Goal: Communication & Community: Answer question/provide support

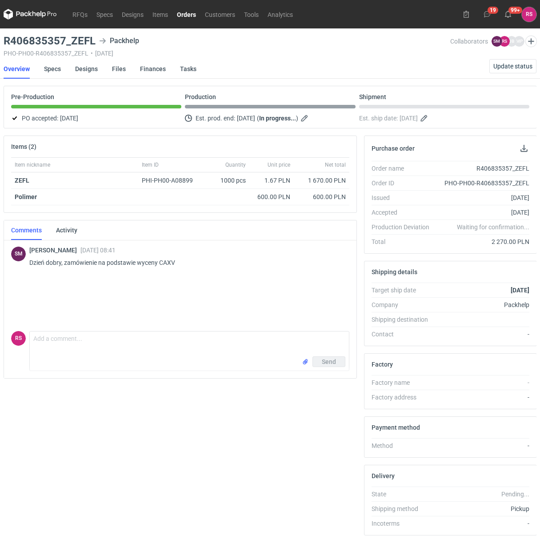
click at [186, 12] on link "Orders" at bounding box center [186, 14] width 28 height 11
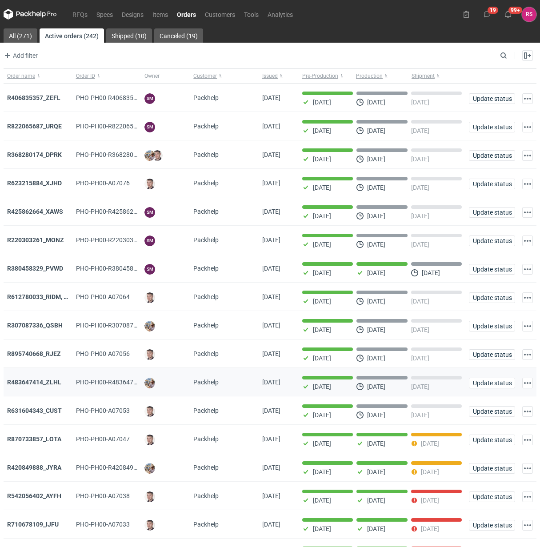
click at [47, 383] on strong "R483647414_ZLHL" at bounding box center [34, 381] width 54 height 7
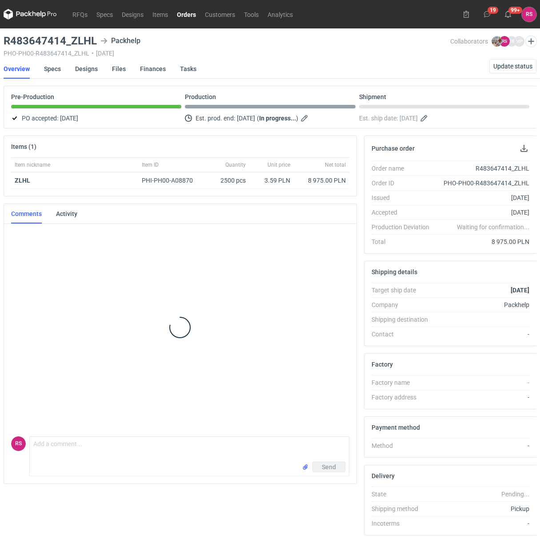
scroll to position [210, 0]
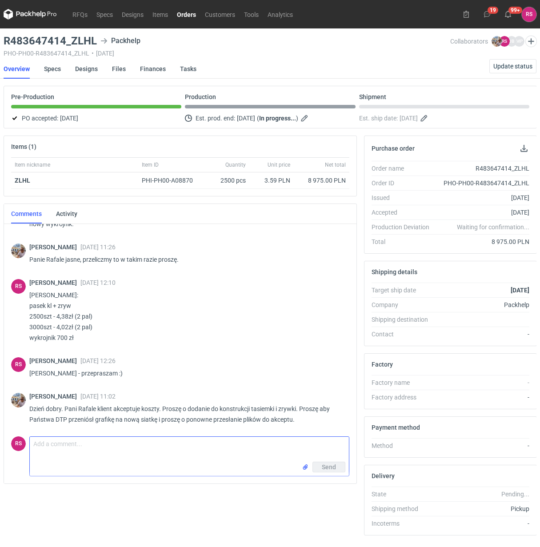
click at [134, 449] on textarea "Comment message" at bounding box center [189, 449] width 319 height 25
type textarea "Panie Michale, przesyłam siatkę dostosowaną do pasków."
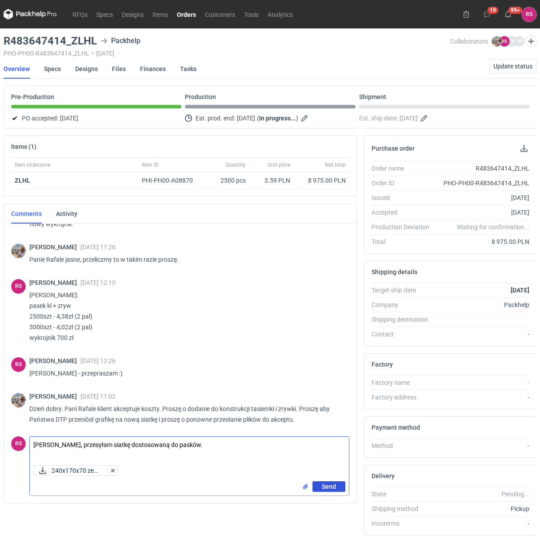
click at [329, 486] on span "Send" at bounding box center [329, 486] width 14 height 6
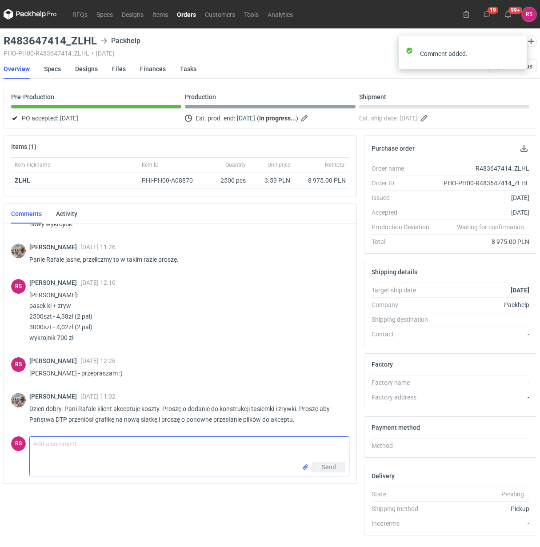
scroll to position [262, 0]
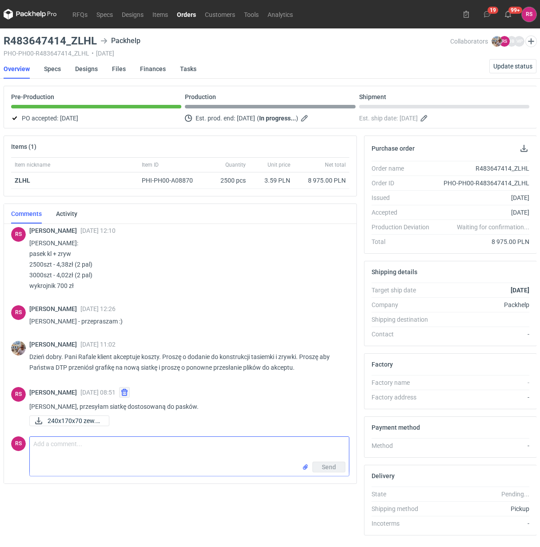
click at [123, 391] on button "button" at bounding box center [124, 392] width 11 height 11
click at [123, 394] on button "button" at bounding box center [124, 392] width 11 height 11
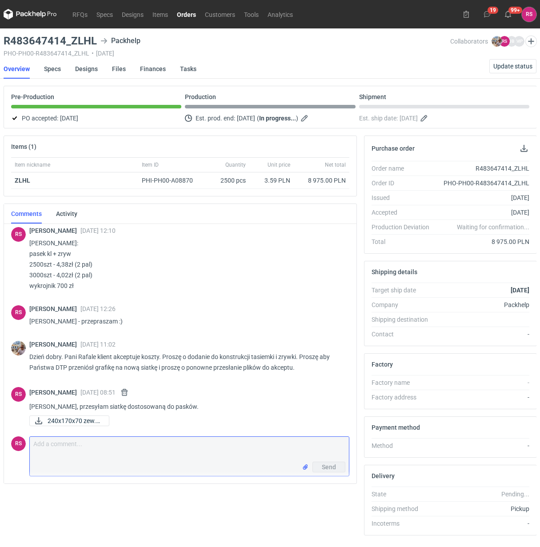
scroll to position [211, 0]
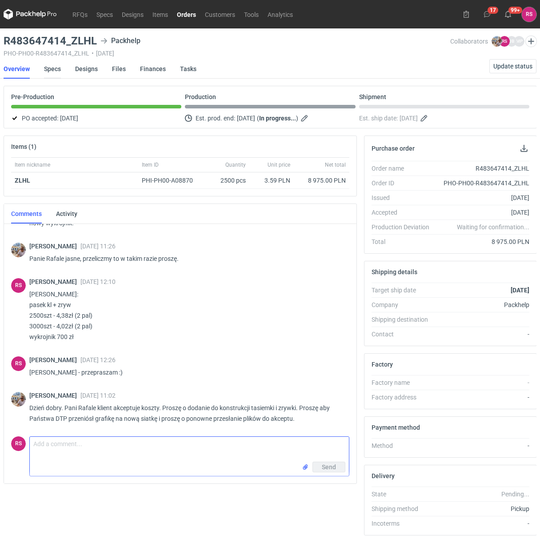
click at [54, 68] on link "Specs" at bounding box center [52, 69] width 17 height 20
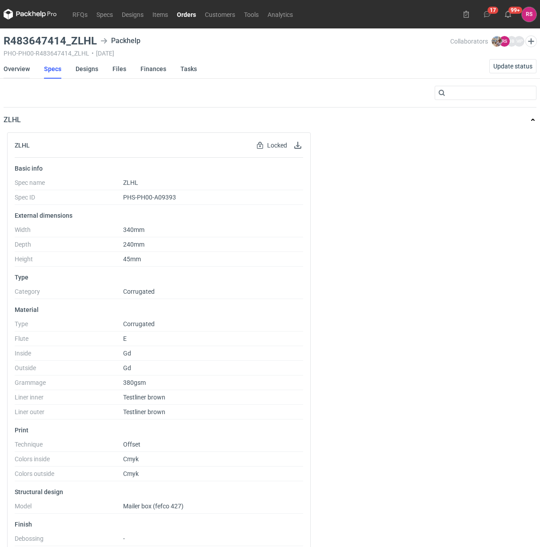
click at [20, 70] on link "Overview" at bounding box center [17, 69] width 26 height 20
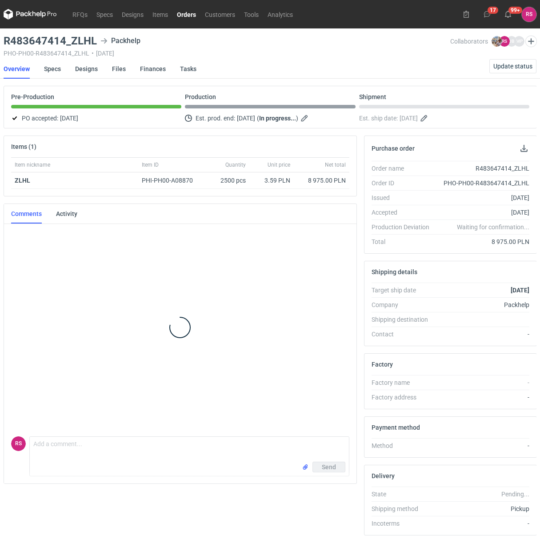
scroll to position [210, 0]
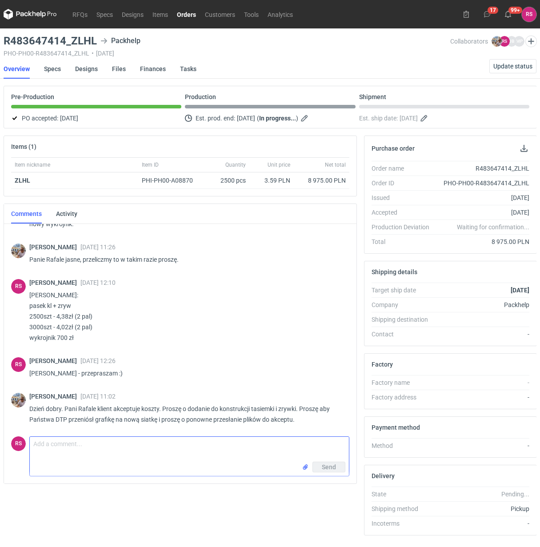
click at [121, 449] on textarea "Comment message" at bounding box center [189, 449] width 319 height 25
type textarea "Panie Michale, przesyłam siatkę"
click at [334, 485] on span "Send" at bounding box center [329, 486] width 14 height 6
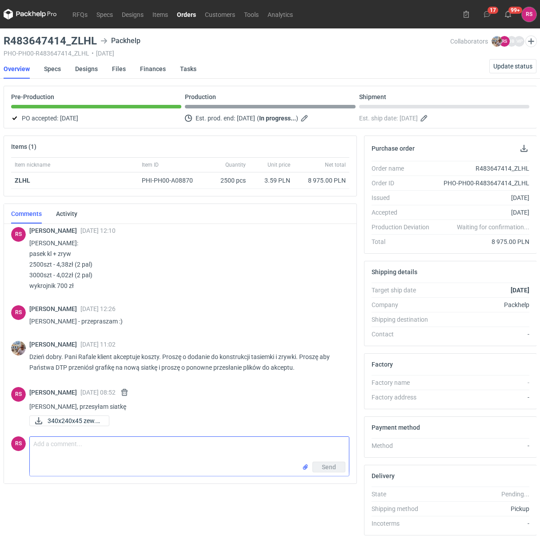
click at [187, 14] on link "Orders" at bounding box center [186, 14] width 28 height 11
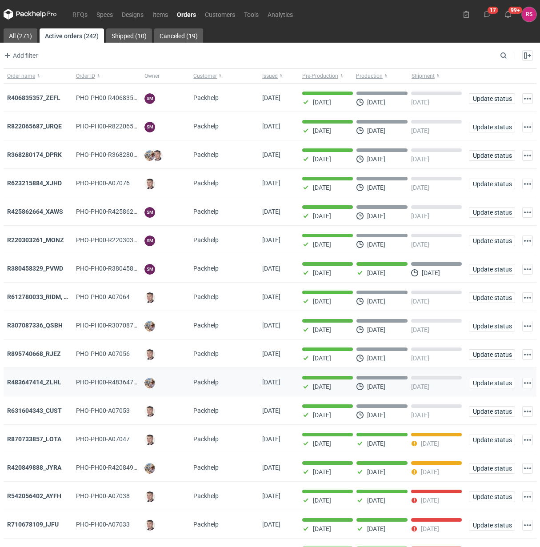
click at [45, 383] on strong "R483647414_ZLHL" at bounding box center [34, 381] width 54 height 7
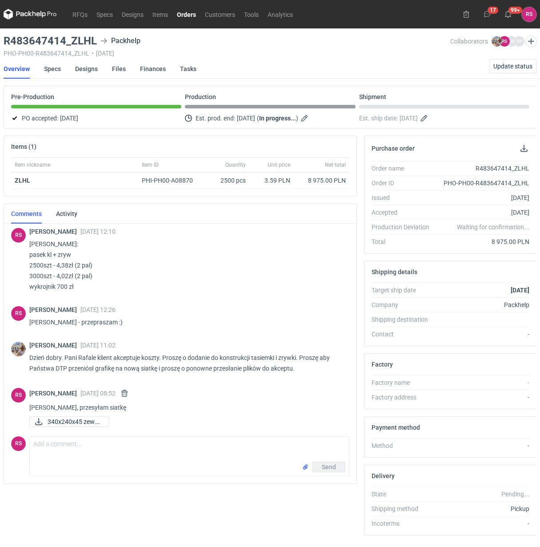
scroll to position [262, 0]
click at [94, 70] on link "Designs" at bounding box center [86, 69] width 23 height 20
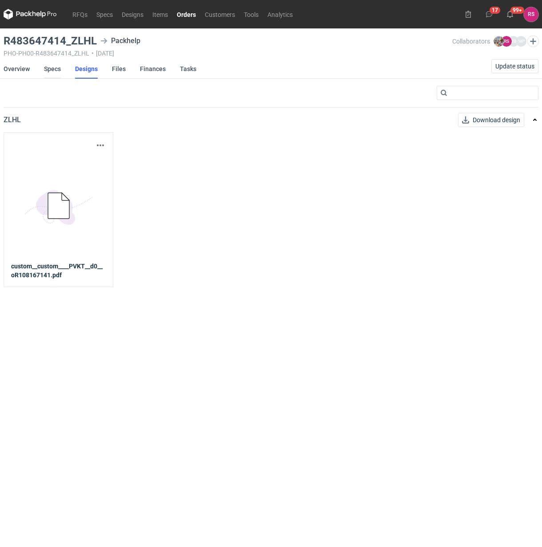
click at [52, 70] on link "Specs" at bounding box center [52, 69] width 17 height 20
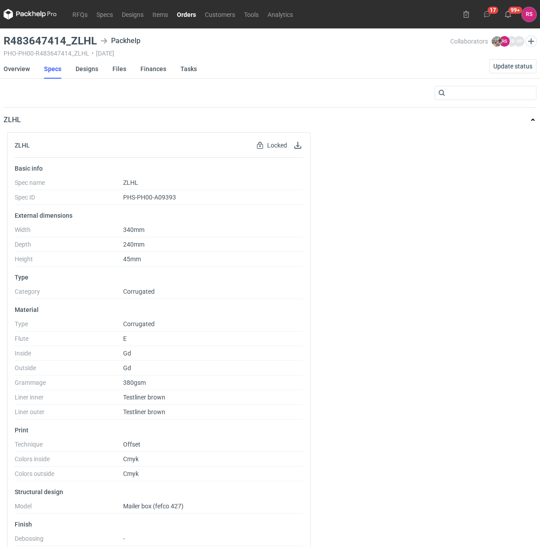
click at [193, 14] on link "Orders" at bounding box center [186, 14] width 28 height 11
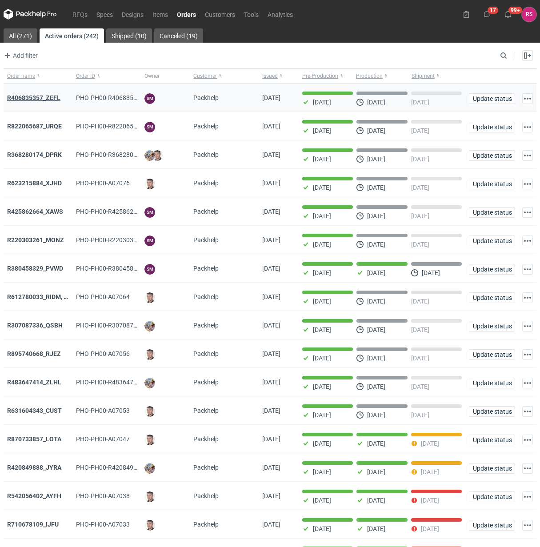
click at [31, 98] on strong "R406835357_ZEFL" at bounding box center [33, 97] width 53 height 7
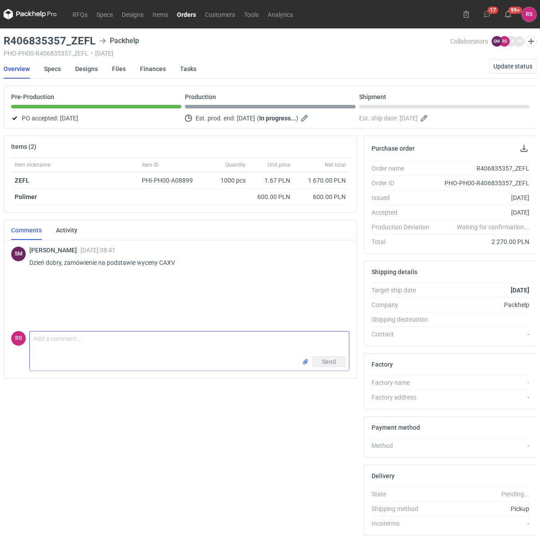
click at [97, 346] on textarea "Comment message" at bounding box center [189, 343] width 319 height 25
type textarea "Dzień dobry, proszę o akceptację pdfa"
click at [328, 380] on span "Send" at bounding box center [329, 381] width 14 height 6
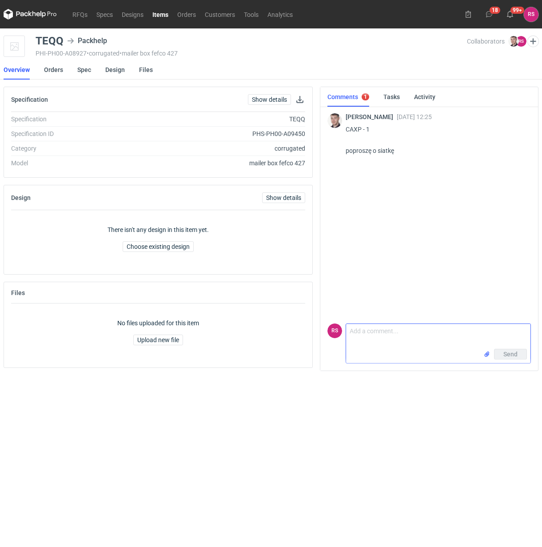
click at [386, 340] on textarea "Comment message" at bounding box center [438, 336] width 184 height 25
type textarea "Proszę bardzo"
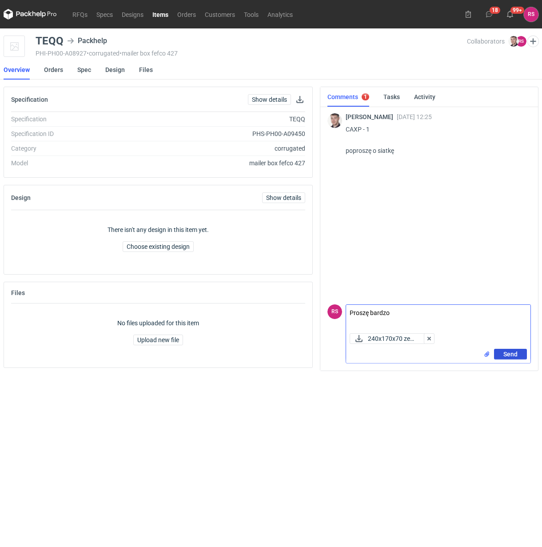
click at [513, 353] on span "Send" at bounding box center [510, 354] width 14 height 6
